Goal: Transaction & Acquisition: Purchase product/service

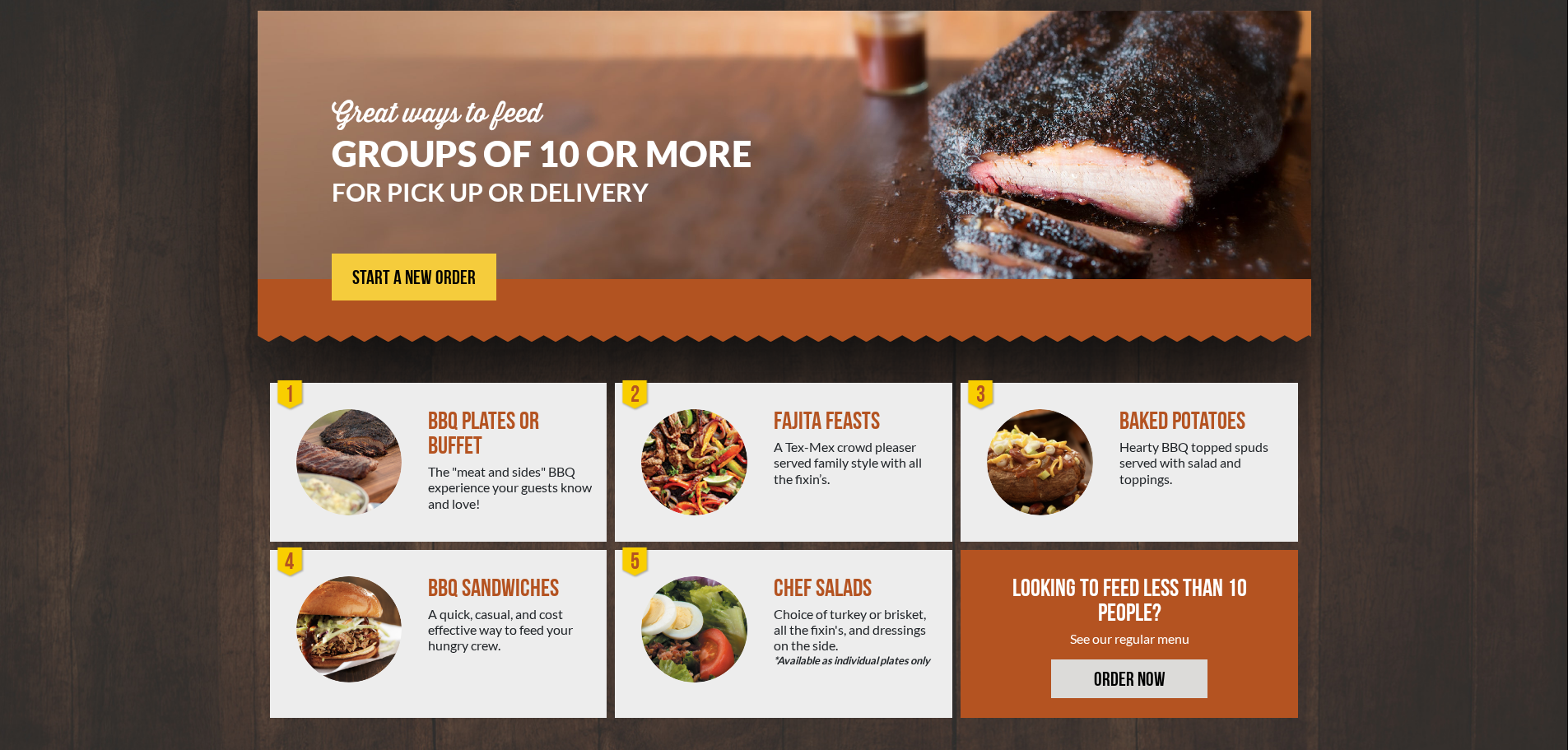
scroll to position [118, 0]
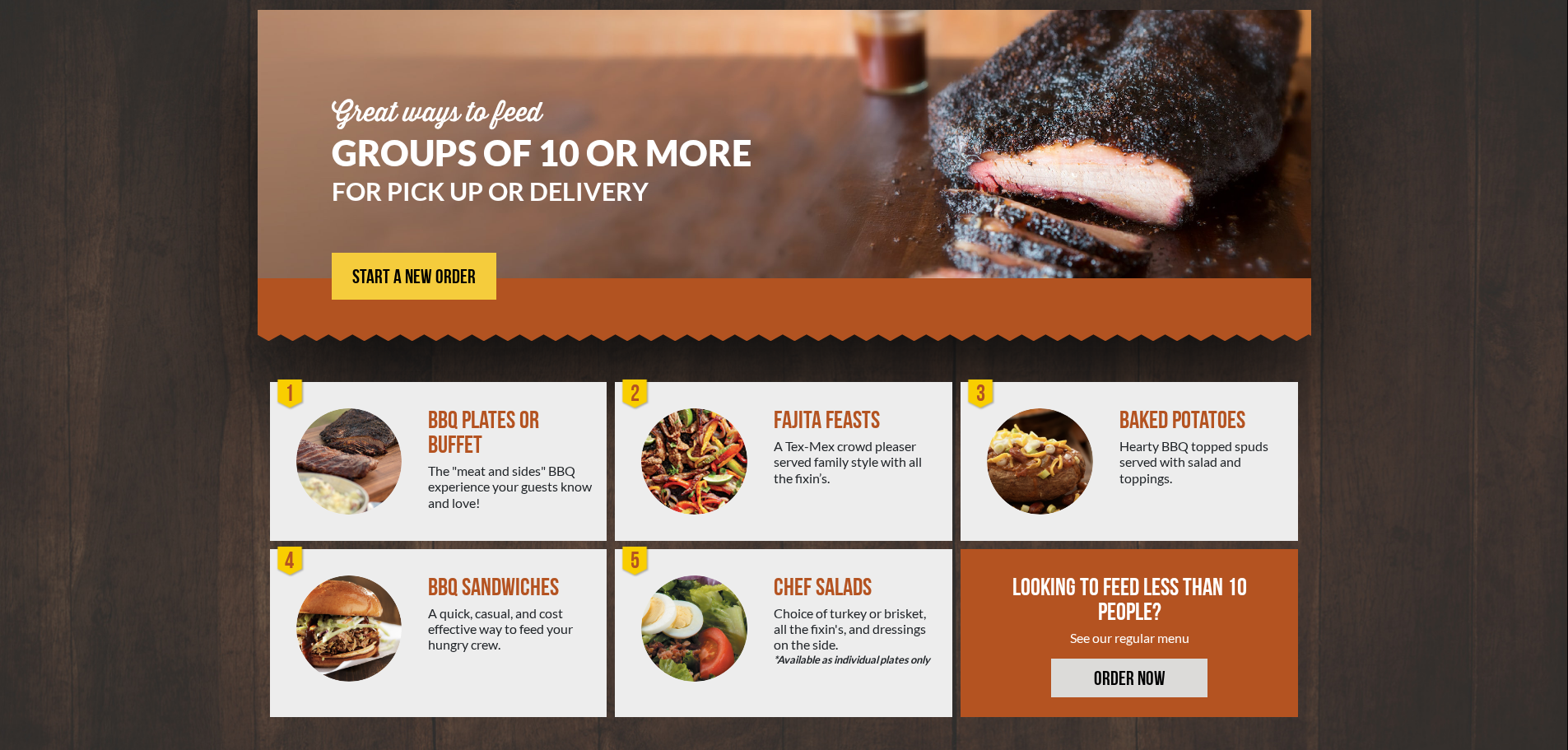
click at [834, 422] on div "FAJITA FEASTS" at bounding box center [857, 420] width 165 height 25
click at [672, 459] on img at bounding box center [694, 462] width 106 height 106
click at [462, 268] on span "START A NEW ORDER" at bounding box center [414, 278] width 124 height 20
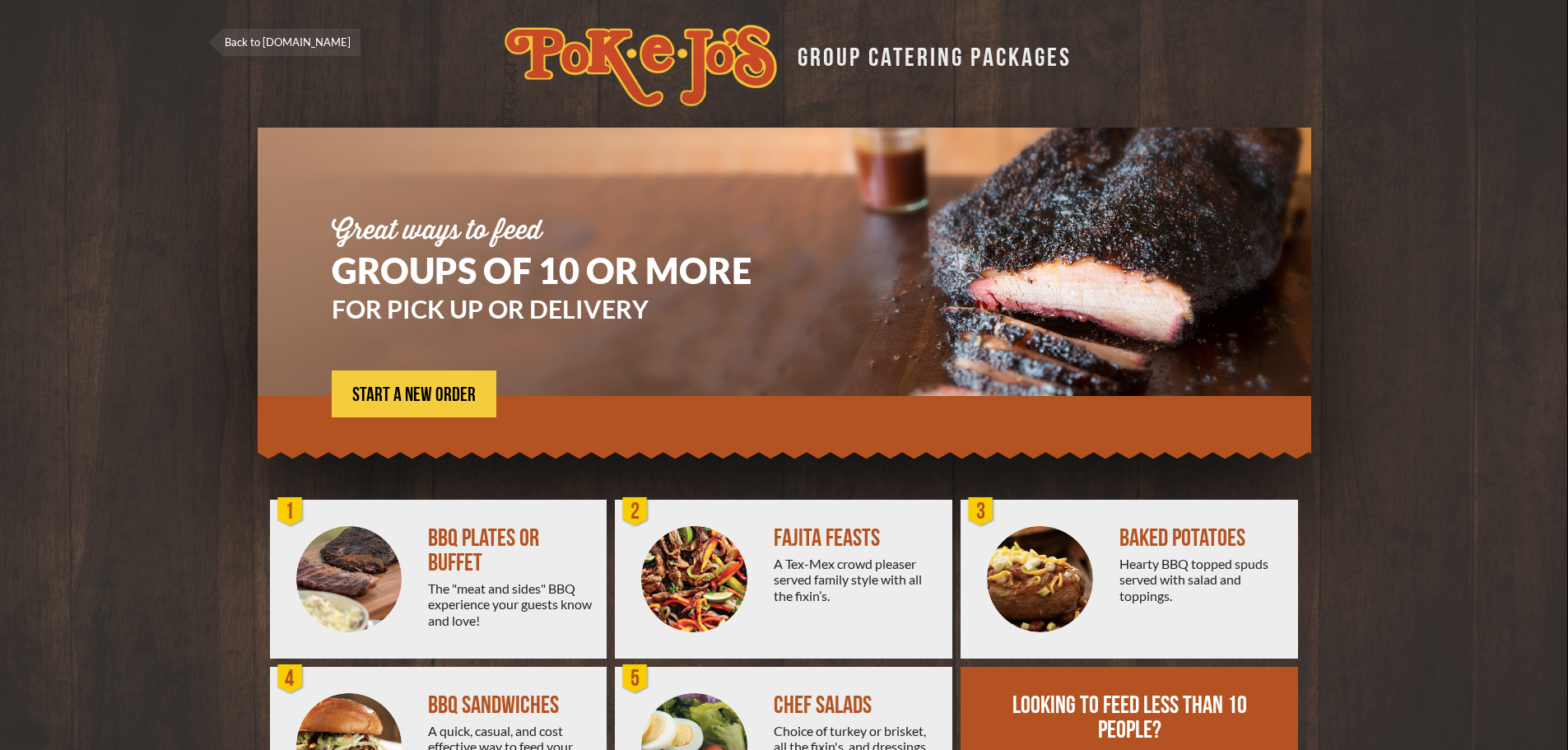
scroll to position [118, 0]
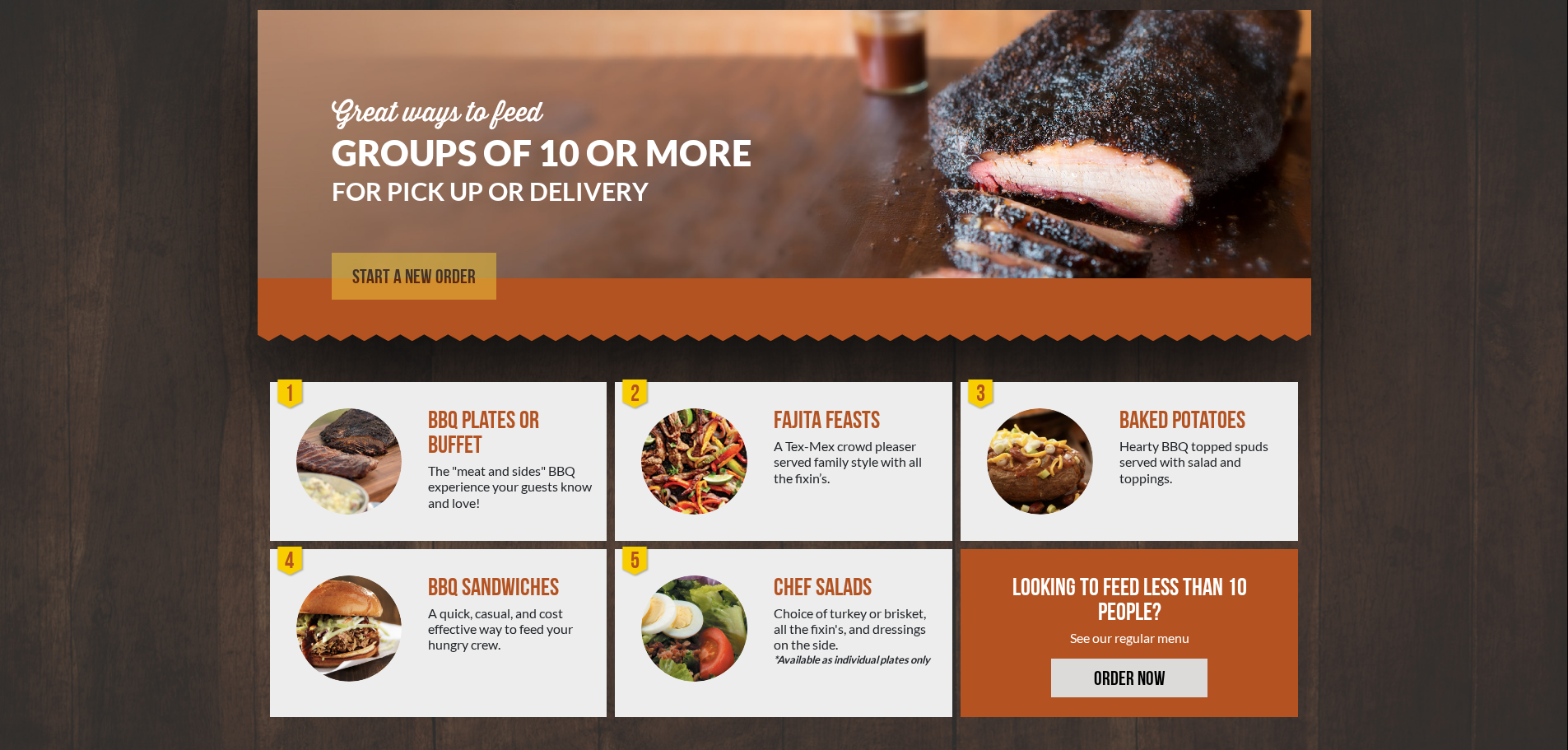
click at [411, 271] on span "START A NEW ORDER" at bounding box center [414, 278] width 124 height 20
